Goal: Task Accomplishment & Management: Complete application form

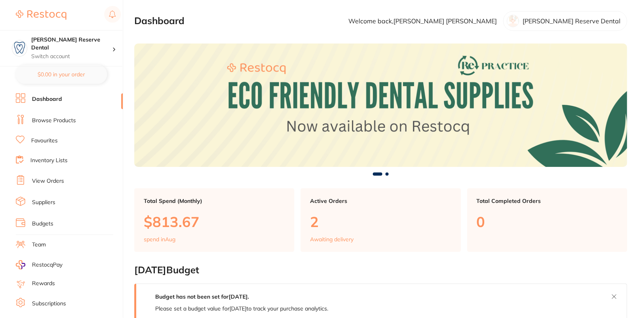
click at [52, 117] on link "Browse Products" at bounding box center [54, 121] width 44 height 8
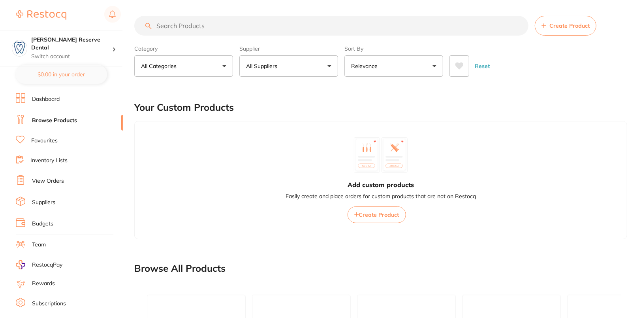
click at [46, 192] on ul "Dashboard Browse Products Favourites Inventory Lists View Orders Suppliers Budg…" at bounding box center [69, 229] width 107 height 273
click at [47, 202] on link "Suppliers" at bounding box center [43, 202] width 23 height 8
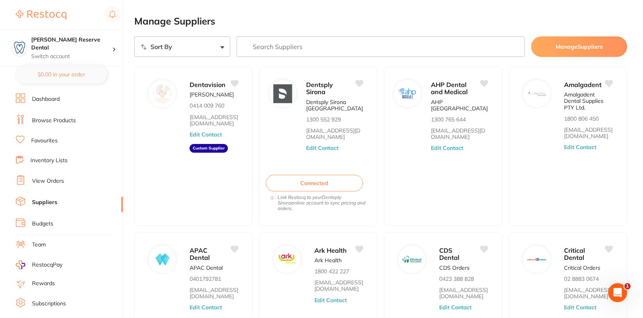
click at [48, 103] on li "Dashboard" at bounding box center [69, 99] width 107 height 12
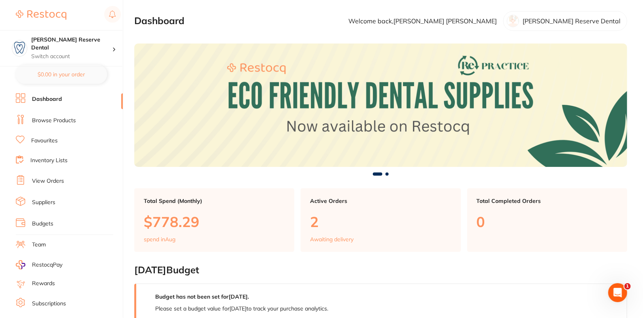
click at [56, 115] on li "Browse Products" at bounding box center [69, 121] width 107 height 12
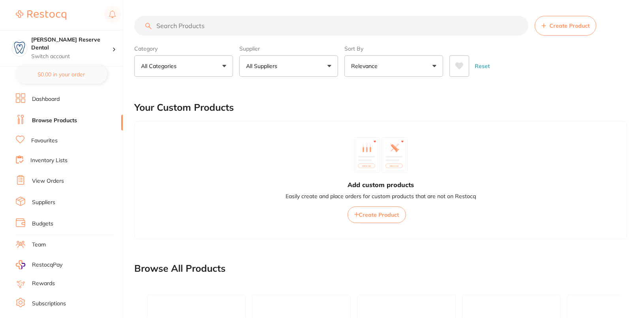
click at [566, 31] on button "Create Product" at bounding box center [566, 26] width 62 height 20
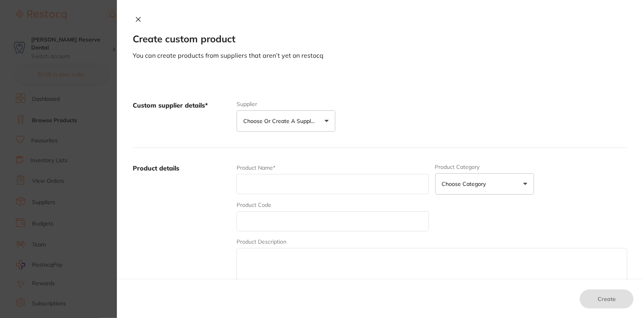
click at [297, 125] on button "Choose or create a supplier" at bounding box center [286, 120] width 99 height 21
click at [288, 144] on button "Create custom supplier" at bounding box center [280, 144] width 74 height 7
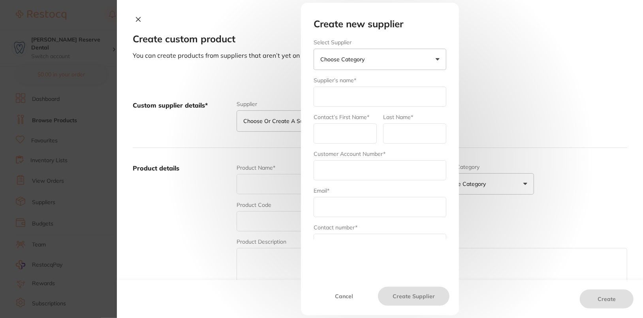
click at [363, 60] on p "Choose Category" at bounding box center [343, 59] width 47 height 8
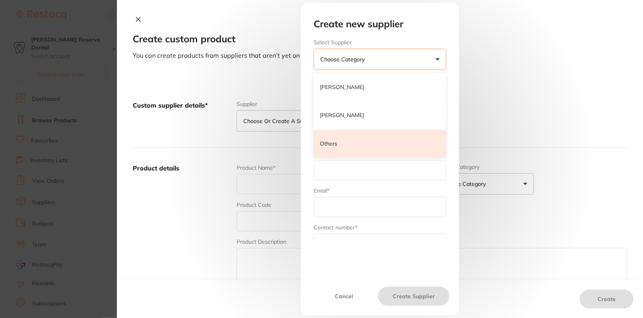
click at [352, 145] on li "Others" at bounding box center [380, 144] width 133 height 28
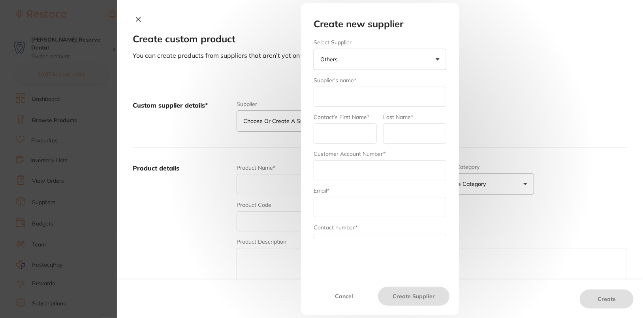
click at [369, 96] on input "text" at bounding box center [380, 97] width 133 height 20
type input "MDS"
click at [392, 64] on button "MDS" at bounding box center [380, 59] width 133 height 21
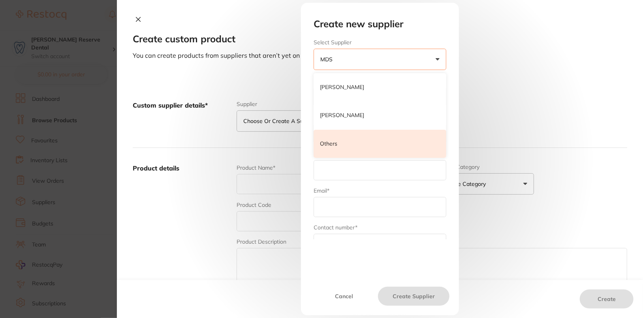
click at [377, 148] on li "Others" at bounding box center [380, 144] width 133 height 28
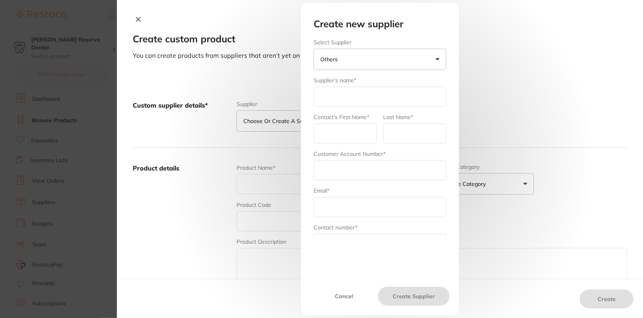
click at [374, 97] on input "text" at bounding box center [380, 97] width 133 height 20
type input "MDS"
click at [343, 130] on input "text" at bounding box center [345, 133] width 63 height 20
type input "admin"
click at [412, 138] on input "text" at bounding box center [414, 133] width 63 height 20
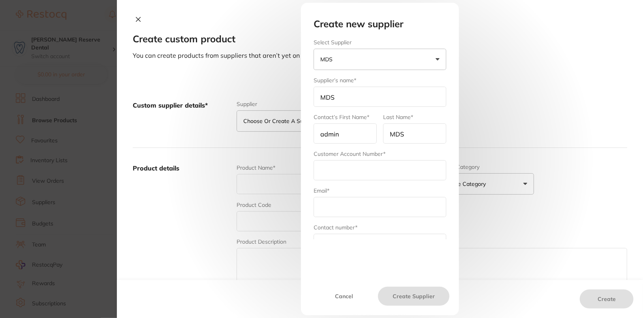
type input "MDS"
click at [394, 172] on input "text" at bounding box center [380, 170] width 133 height 20
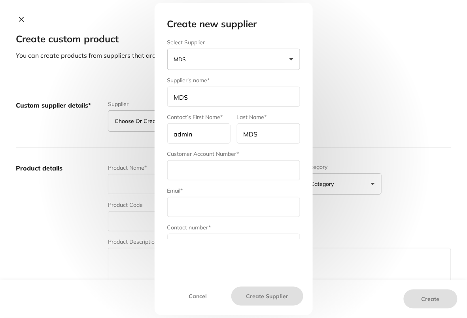
click at [190, 168] on input "text" at bounding box center [233, 170] width 133 height 20
paste input "[PERSON_NAME][EMAIL_ADDRESS][DOMAIN_NAME]"
type input "[PERSON_NAME][EMAIL_ADDRESS][DOMAIN_NAME]"
click at [192, 207] on input "text" at bounding box center [233, 207] width 133 height 20
click at [244, 207] on input "text" at bounding box center [233, 207] width 133 height 20
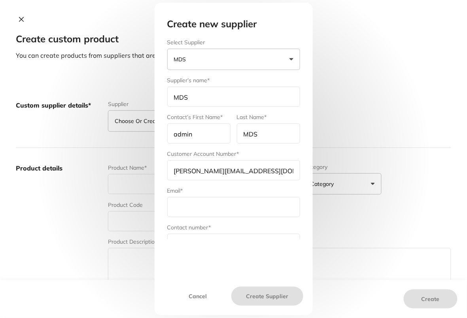
paste input "sales@medicaldentalsolutions.com.au"
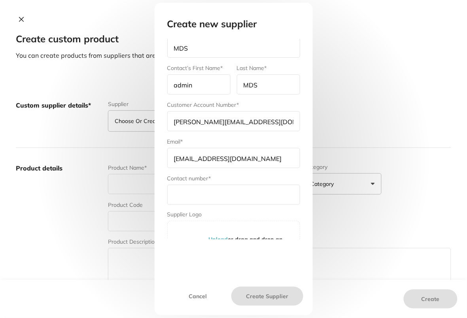
scroll to position [73, 0]
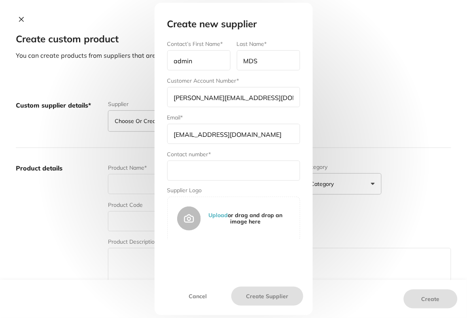
type input "sales@medicaldentalsolutions.com.au"
click at [231, 160] on input "text" at bounding box center [233, 170] width 133 height 20
click at [199, 167] on input "text" at bounding box center [233, 170] width 133 height 20
paste input "1300158685"
type input "1300158685"
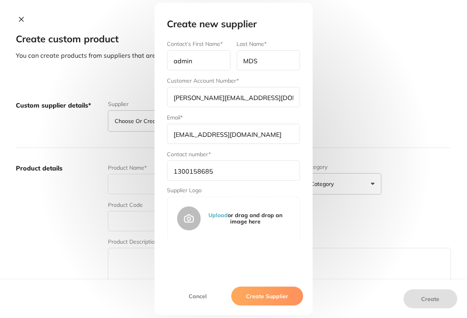
click at [249, 290] on button "Create Supplier" at bounding box center [267, 295] width 72 height 19
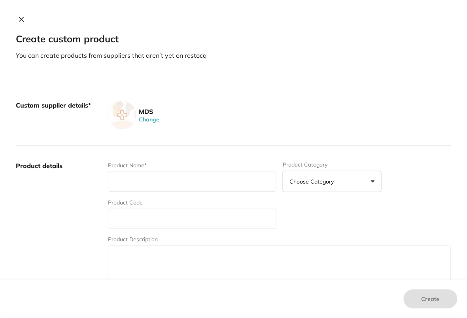
click at [404, 109] on div "MDS Change" at bounding box center [279, 115] width 343 height 28
click at [147, 121] on button "Change" at bounding box center [148, 119] width 25 height 7
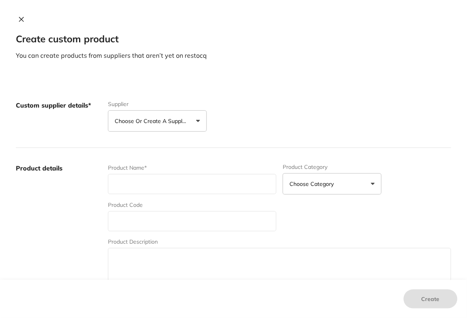
click at [173, 121] on p "Choose or create a supplier" at bounding box center [152, 121] width 75 height 8
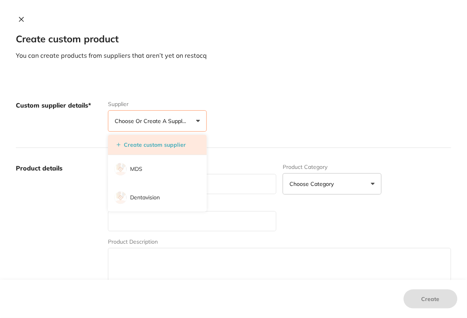
click at [154, 145] on button "Create custom supplier" at bounding box center [151, 144] width 74 height 7
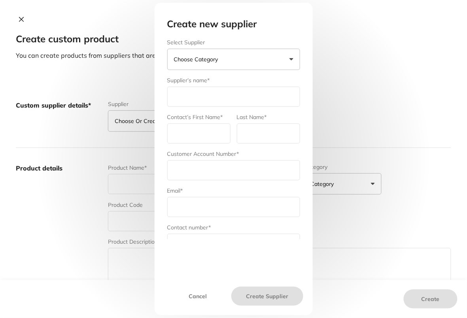
click at [199, 56] on p "Choose Category" at bounding box center [197, 59] width 47 height 8
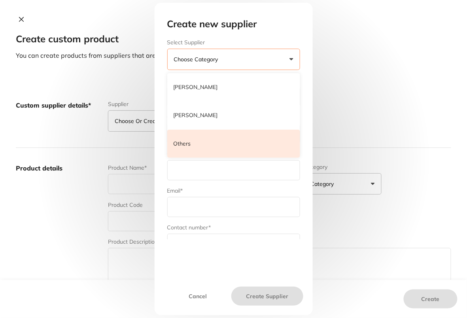
click at [210, 147] on li "Others" at bounding box center [233, 144] width 133 height 28
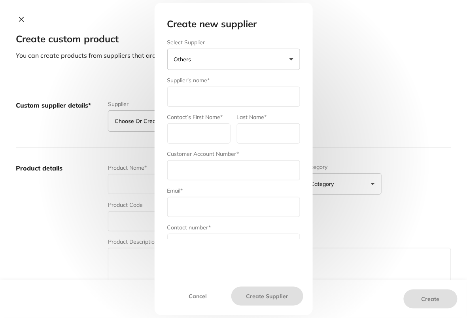
scroll to position [0, 0]
click at [221, 79] on div "Supplier’s name*" at bounding box center [233, 91] width 133 height 30
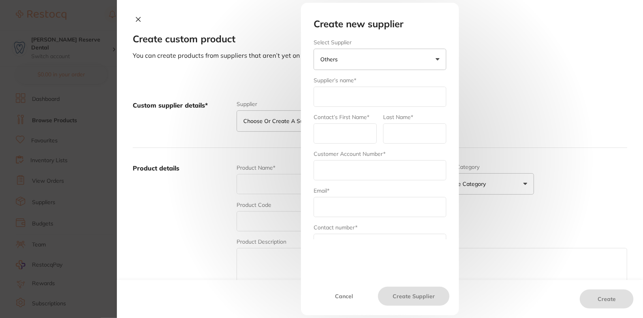
click at [391, 92] on input "text" at bounding box center [380, 97] width 133 height 20
type input "Australian Mouthguards"
click at [363, 136] on input "text" at bounding box center [345, 133] width 63 height 20
type input "admin"
click at [364, 101] on input "Australian Mouthguards" at bounding box center [380, 97] width 133 height 20
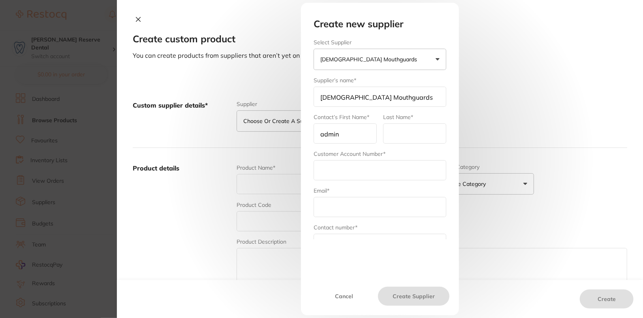
click at [364, 101] on input "Australian Mouthguards" at bounding box center [380, 97] width 133 height 20
click at [404, 130] on input "text" at bounding box center [414, 133] width 63 height 20
paste input "Australian Mouthguards"
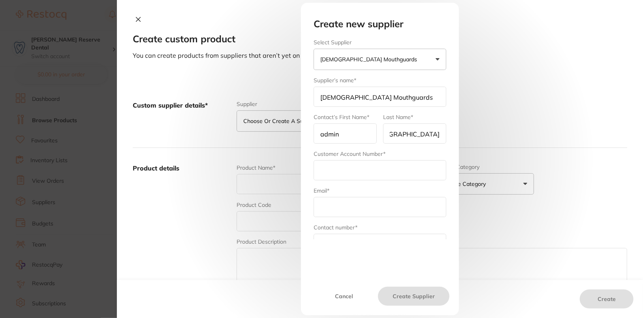
type input "Australian Mouthguards"
click at [371, 160] on input "text" at bounding box center [380, 170] width 133 height 20
click at [361, 169] on input "text" at bounding box center [380, 170] width 133 height 20
type input "[PERSON_NAME] Reserve Dental"
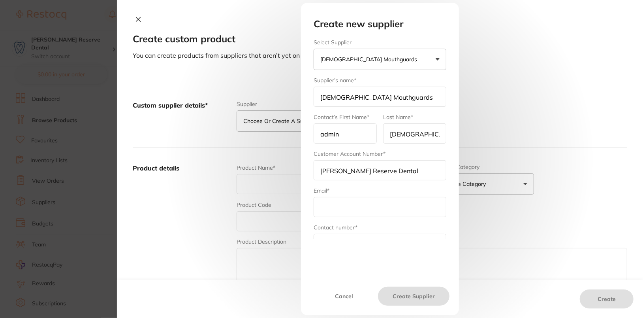
click at [355, 206] on input "text" at bounding box center [380, 207] width 133 height 20
paste input "aussieguard@bigpond.com"
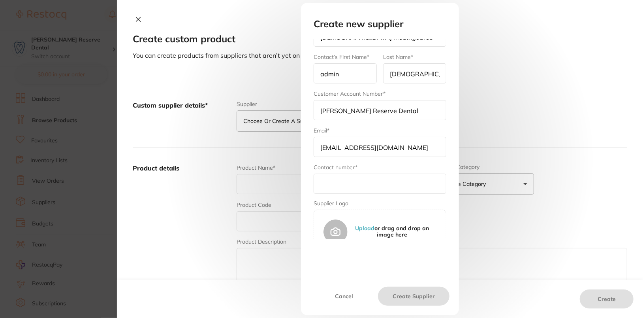
scroll to position [73, 0]
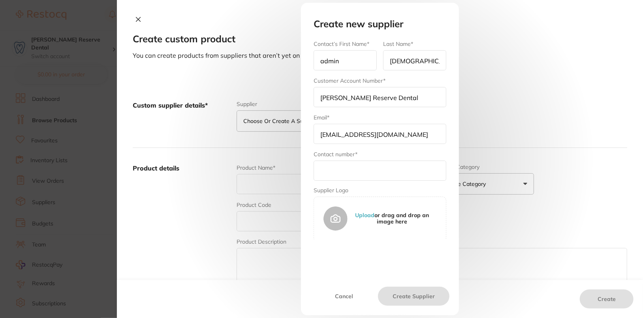
type input "aussieguard@bigpond.com"
click at [354, 176] on input "text" at bounding box center [380, 170] width 133 height 20
click at [362, 177] on input "text" at bounding box center [380, 170] width 133 height 20
paste input "08 9535 8664"
type input "08 9535 8664"
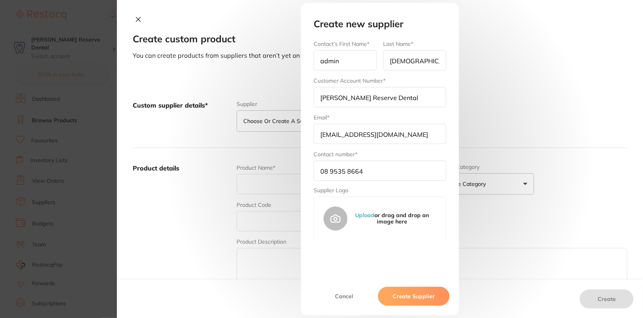
click at [420, 302] on button "Create Supplier" at bounding box center [414, 295] width 72 height 19
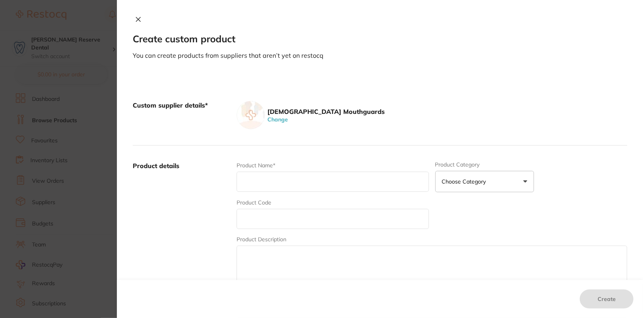
click at [136, 19] on icon at bounding box center [138, 19] width 4 height 4
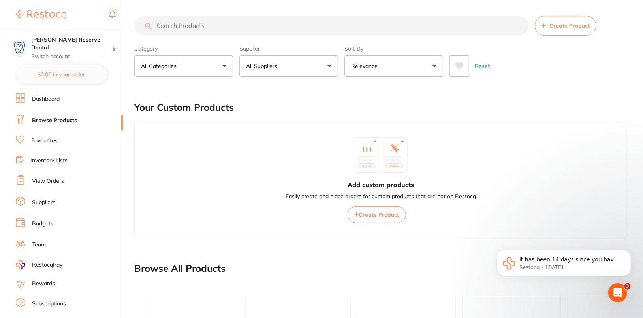
click at [46, 201] on link "Suppliers" at bounding box center [43, 202] width 23 height 8
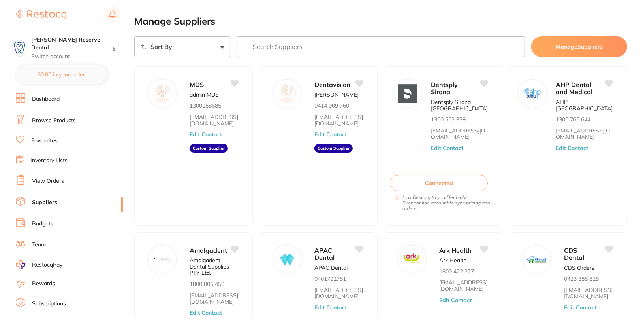
click at [334, 50] on input "search" at bounding box center [381, 46] width 288 height 21
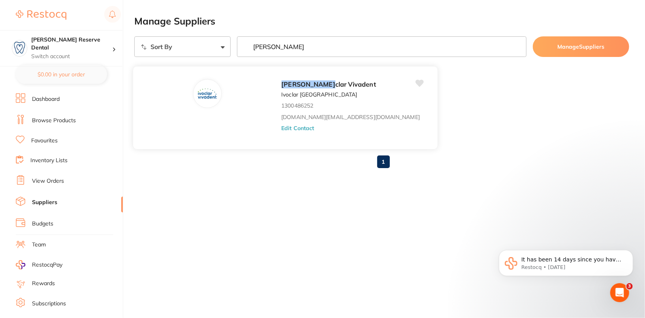
type input "ivo"
click at [281, 125] on button "Edit Contact" at bounding box center [297, 128] width 33 height 6
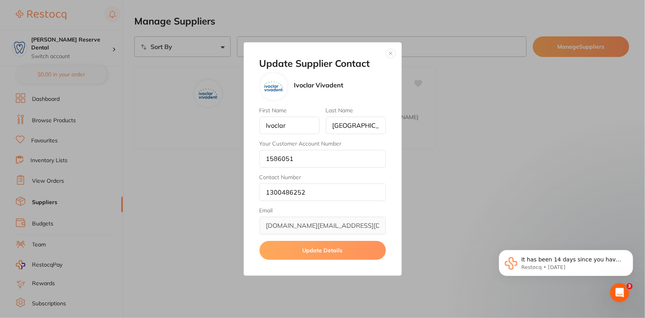
click at [388, 56] on button "button" at bounding box center [390, 53] width 9 height 9
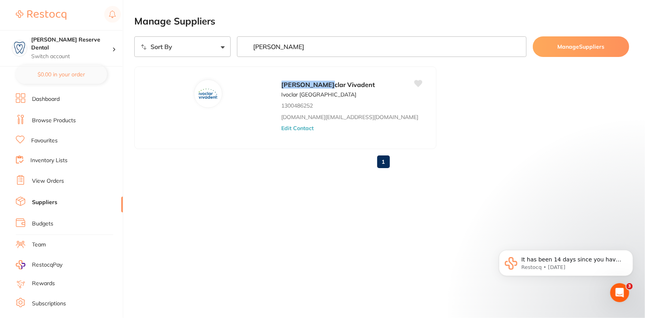
click at [336, 49] on input "ivo" at bounding box center [382, 46] width 290 height 21
click at [49, 119] on link "Browse Products" at bounding box center [54, 121] width 44 height 8
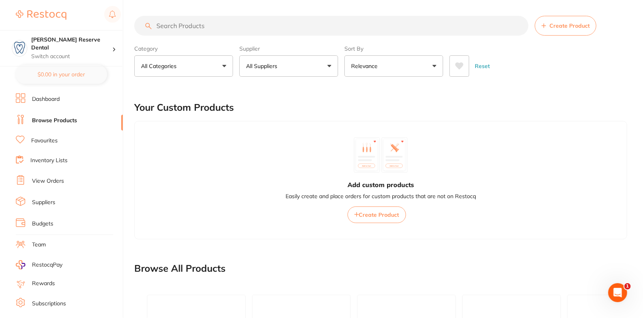
click at [321, 23] on input "search" at bounding box center [331, 26] width 394 height 20
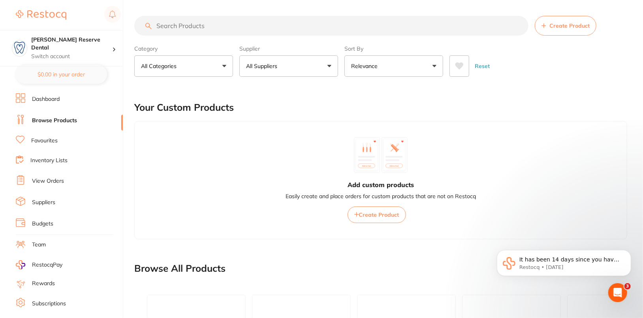
click at [363, 28] on input "search" at bounding box center [331, 26] width 394 height 20
paste input "719175"
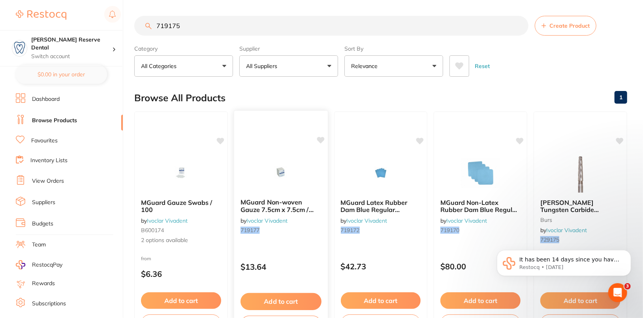
type input "719175"
click at [289, 162] on img at bounding box center [281, 172] width 52 height 40
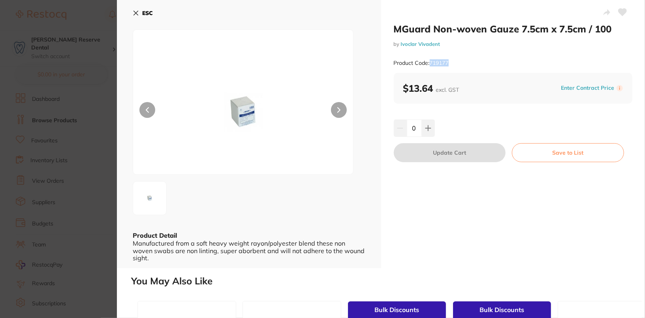
drag, startPoint x: 431, startPoint y: 62, endPoint x: 454, endPoint y: 62, distance: 23.7
click at [454, 62] on div "Product Code: 719177" at bounding box center [513, 62] width 239 height 19
copy small "719177"
click at [141, 15] on button "ESC" at bounding box center [143, 12] width 20 height 13
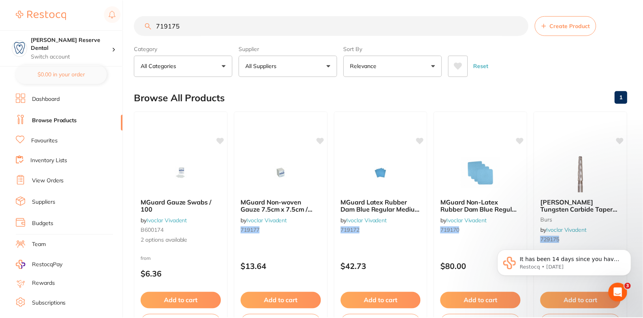
scroll to position [0, 0]
